Goal: Task Accomplishment & Management: Use online tool/utility

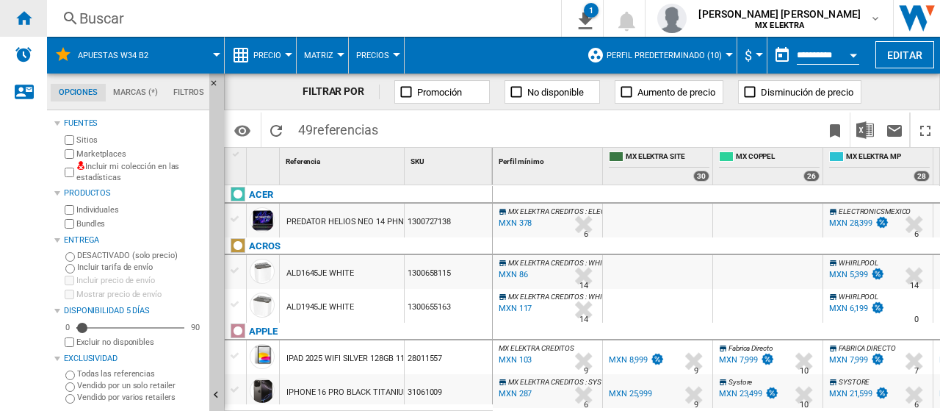
click at [18, 18] on ng-md-icon "Inicio" at bounding box center [24, 18] width 18 height 18
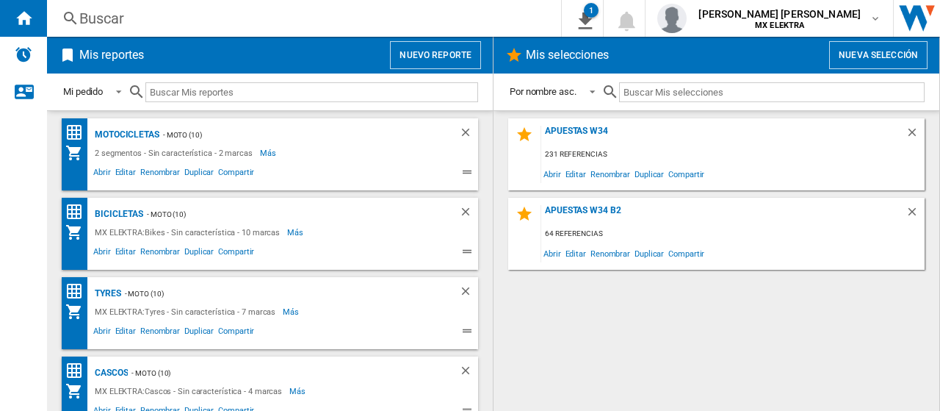
click at [876, 61] on button "Nueva selección" at bounding box center [878, 55] width 98 height 28
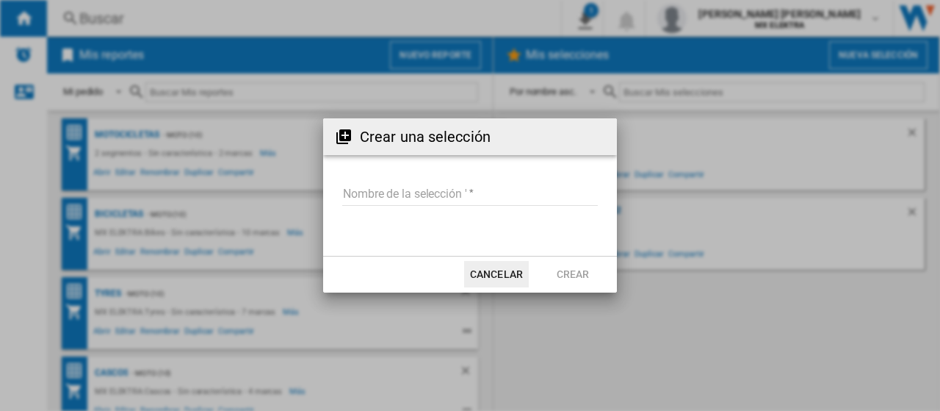
drag, startPoint x: 514, startPoint y: 139, endPoint x: 271, endPoint y: 169, distance: 245.0
click at [271, 169] on div "Crear una selección Nombre de la selección ' Cancelar Crear" at bounding box center [470, 205] width 940 height 411
click at [489, 278] on button "Cancelar" at bounding box center [496, 274] width 65 height 26
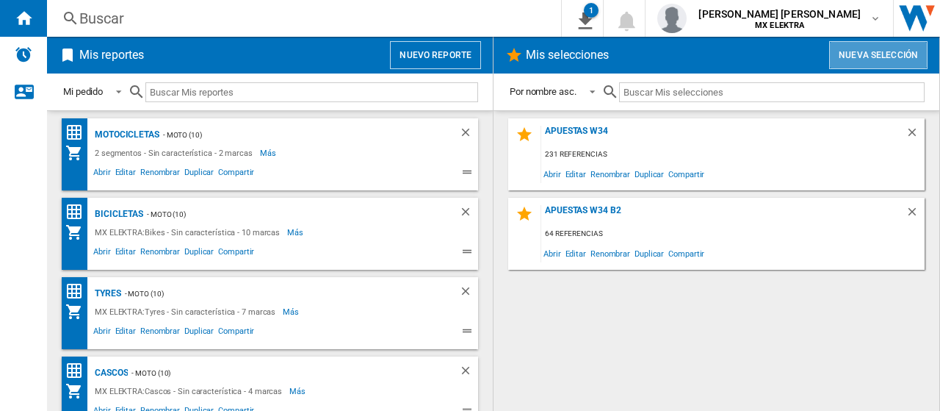
click at [890, 57] on button "Nueva selección" at bounding box center [878, 55] width 98 height 28
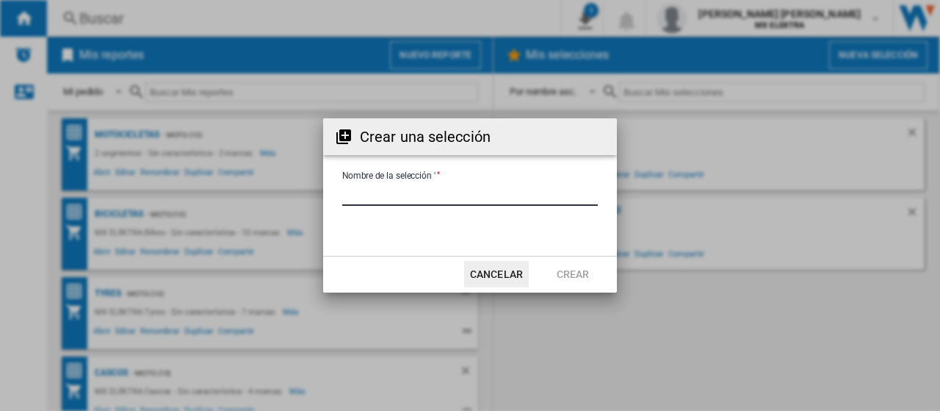
click at [414, 192] on input "Nombre de la selección '" at bounding box center [470, 195] width 256 height 22
type input "**********"
click at [573, 274] on button "Crear" at bounding box center [573, 274] width 65 height 26
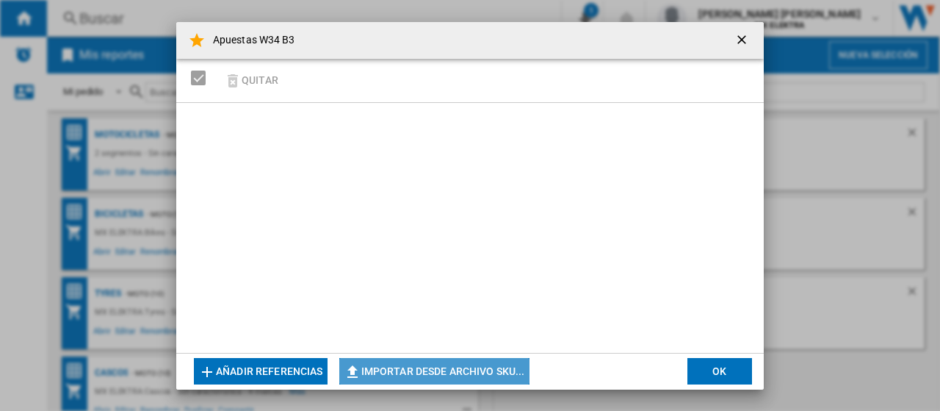
click at [415, 370] on button "Importar desde archivo SKU..." at bounding box center [434, 371] width 190 height 26
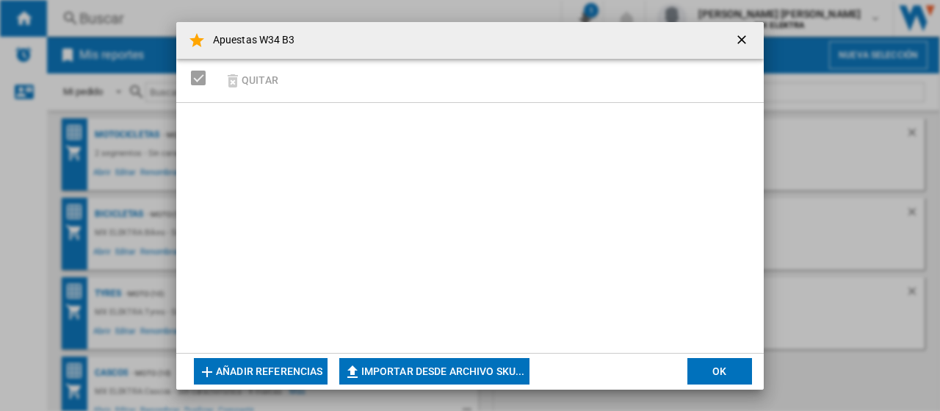
click at [480, 365] on button "Importar desde archivo SKU..." at bounding box center [434, 371] width 190 height 26
type input "**********"
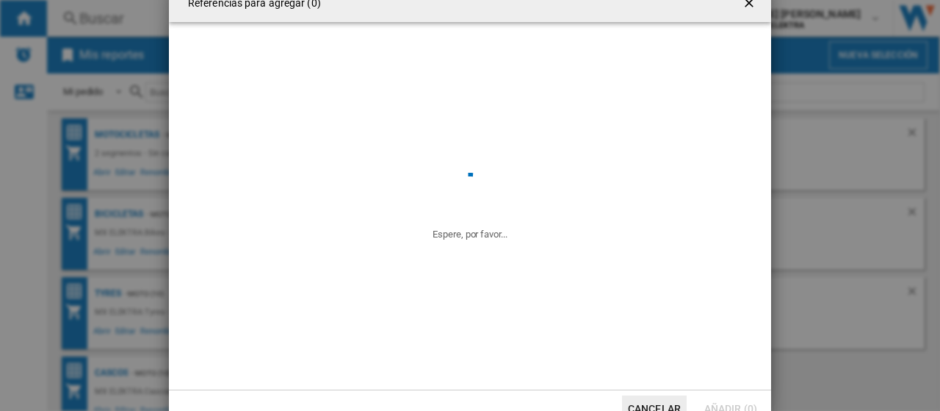
scroll to position [10, 0]
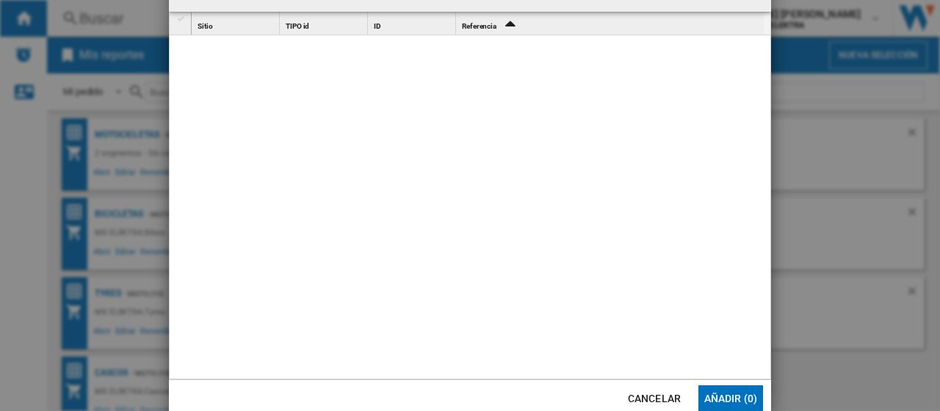
click at [360, 126] on div "Referencias para ..." at bounding box center [482, 207] width 580 height 345
click at [654, 395] on button "Cancelar" at bounding box center [654, 398] width 65 height 26
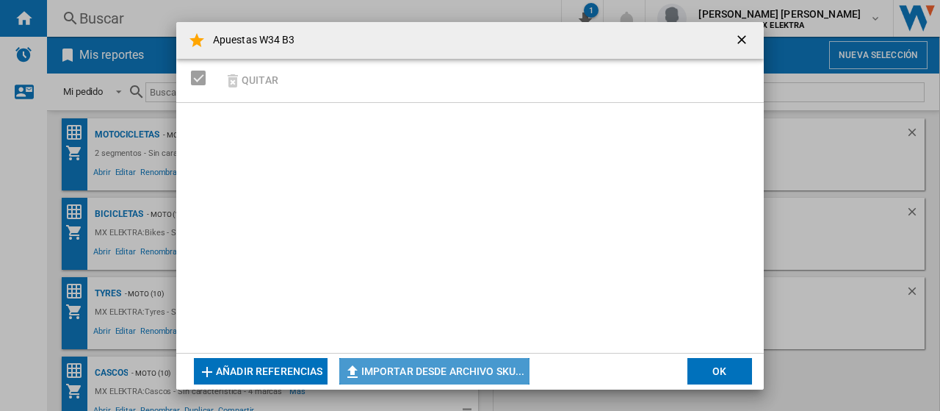
click at [454, 366] on button "Importar desde archivo SKU..." at bounding box center [434, 371] width 190 height 26
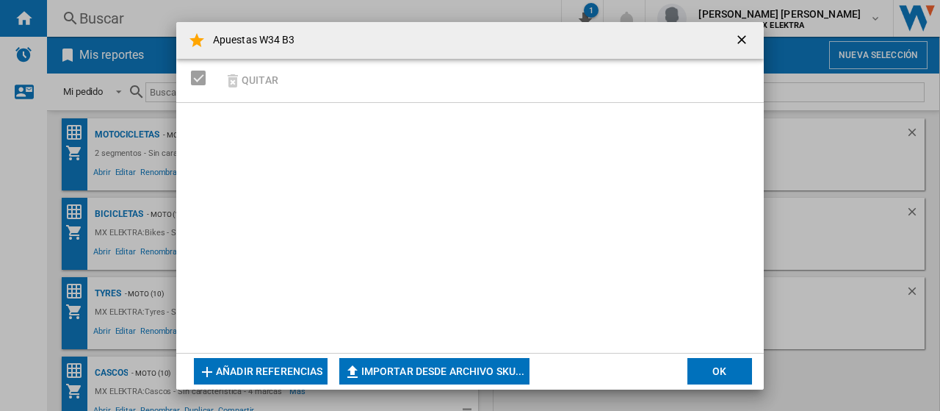
type input "**********"
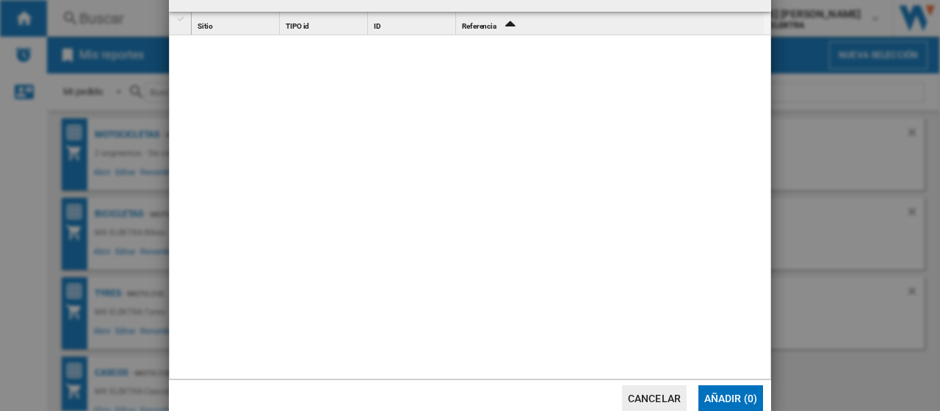
click at [657, 391] on button "Cancelar" at bounding box center [654, 398] width 65 height 26
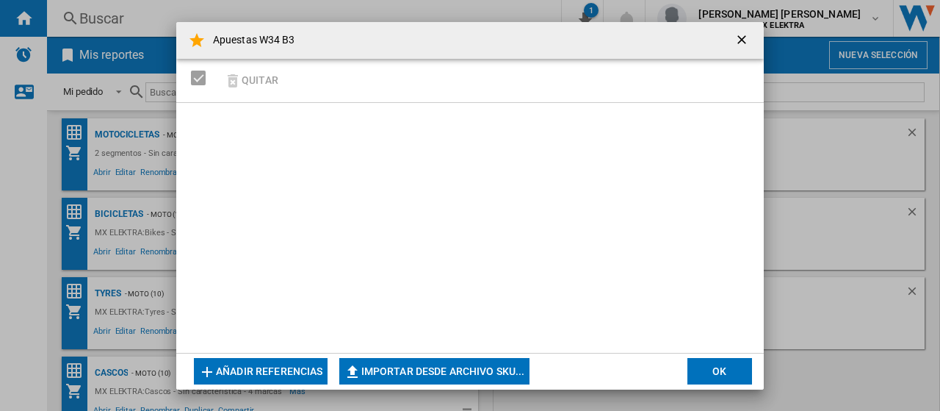
click at [740, 39] on ng-md-icon "getI18NText('BUTTONS.CLOSE_DIALOG')" at bounding box center [744, 41] width 18 height 18
